Goal: Task Accomplishment & Management: Manage account settings

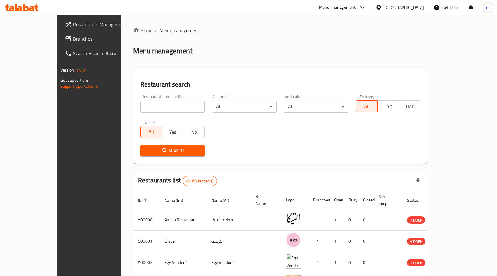
click at [73, 38] on span "Branches" at bounding box center [104, 38] width 63 height 7
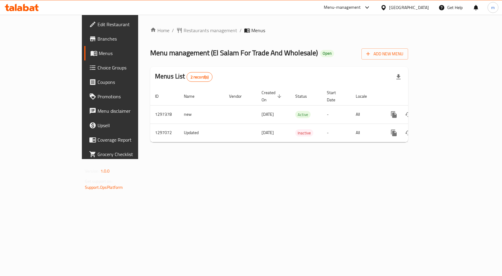
click at [84, 48] on link "Menus" at bounding box center [125, 53] width 82 height 14
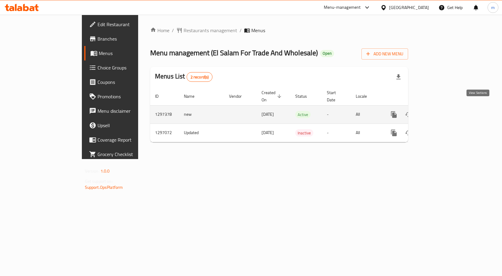
click at [441, 111] on icon "enhanced table" at bounding box center [436, 114] width 7 height 7
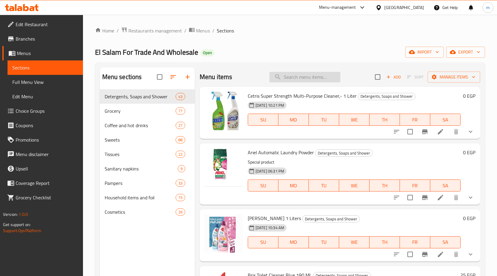
click at [297, 74] on input "search" at bounding box center [305, 77] width 71 height 11
paste input "عصير سان توب 24 قطعه (اطعم مختلفة)"
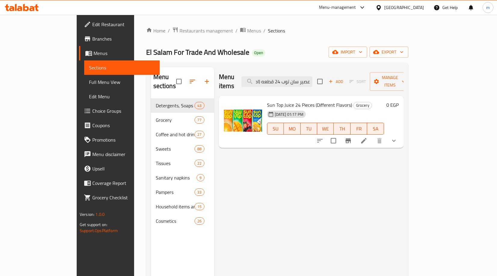
type input "عصير سان توب 24 قطعه (اطعم مختلفة)"
click at [372, 135] on li at bounding box center [364, 140] width 17 height 11
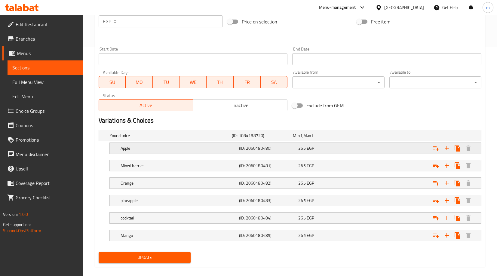
scroll to position [237, 0]
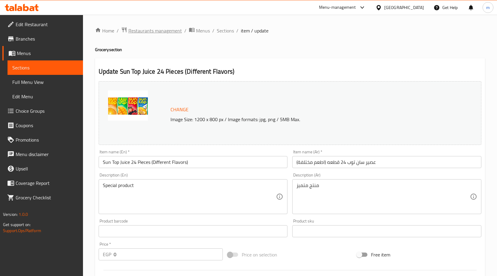
click at [174, 29] on span "Restaurants management" at bounding box center [155, 30] width 54 height 7
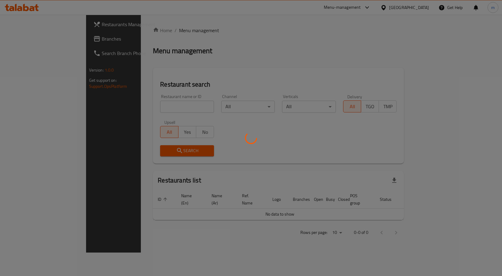
click at [17, 38] on div at bounding box center [251, 138] width 502 height 276
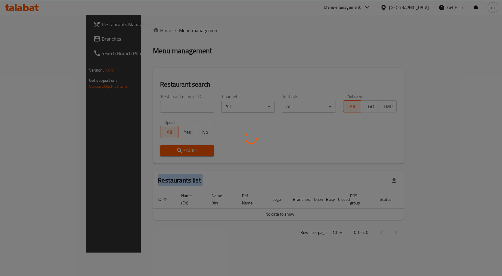
click at [17, 38] on div at bounding box center [251, 138] width 502 height 276
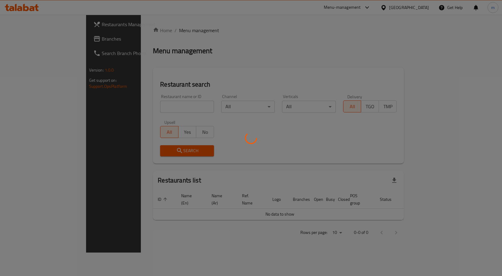
click at [17, 38] on div at bounding box center [251, 138] width 502 height 276
click at [114, 37] on div at bounding box center [251, 138] width 502 height 276
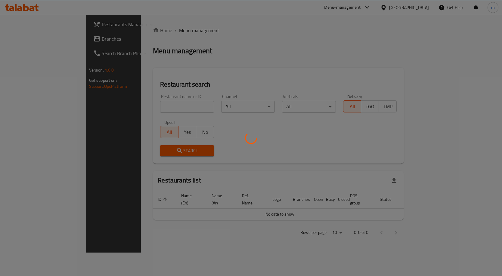
click at [120, 99] on div at bounding box center [251, 138] width 502 height 276
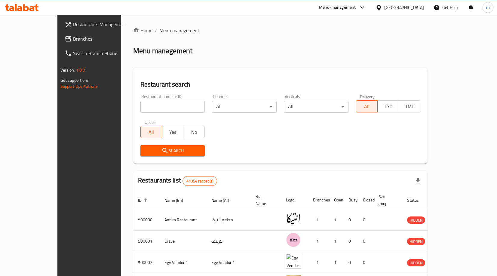
click at [73, 39] on span "Branches" at bounding box center [104, 38] width 63 height 7
